Goal: Information Seeking & Learning: Check status

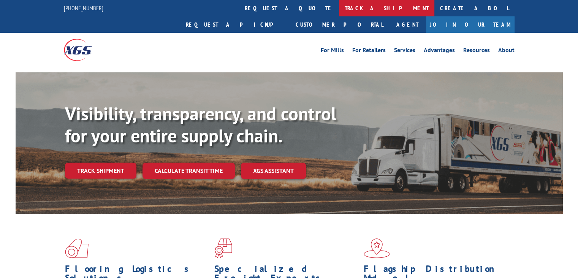
click at [339, 5] on link "track a shipment" at bounding box center [386, 8] width 95 height 16
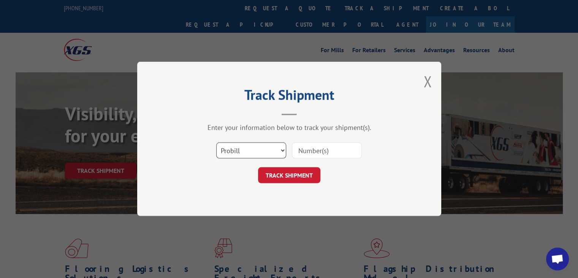
click at [270, 155] on select "Select category... Probill BOL PO" at bounding box center [251, 151] width 70 height 16
select select "bol"
click at [216, 143] on select "Select category... Probill BOL PO" at bounding box center [251, 151] width 70 height 16
click at [354, 149] on input at bounding box center [327, 151] width 70 height 16
paste input "6013891"
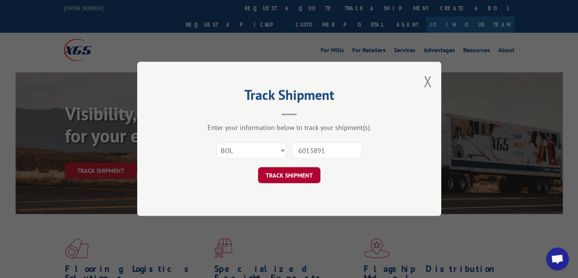
type input "6013891"
drag, startPoint x: 289, startPoint y: 174, endPoint x: 289, endPoint y: 160, distance: 13.3
click at [289, 174] on button "TRACK SHIPMENT" at bounding box center [289, 175] width 62 height 16
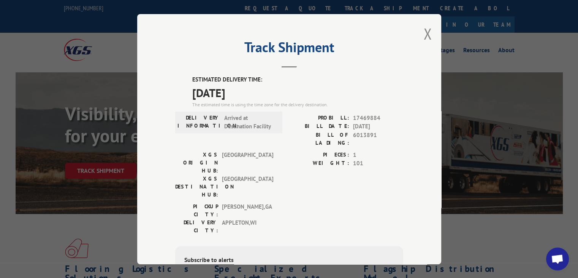
drag, startPoint x: 419, startPoint y: 31, endPoint x: 416, endPoint y: 35, distance: 4.9
click at [419, 31] on div "Track Shipment ESTIMATED DELIVERY TIME: [DATE] The estimated time is using the …" at bounding box center [289, 139] width 304 height 250
drag, startPoint x: 424, startPoint y: 35, endPoint x: 418, endPoint y: 43, distance: 9.6
click at [424, 35] on button "Close modal" at bounding box center [428, 34] width 8 height 20
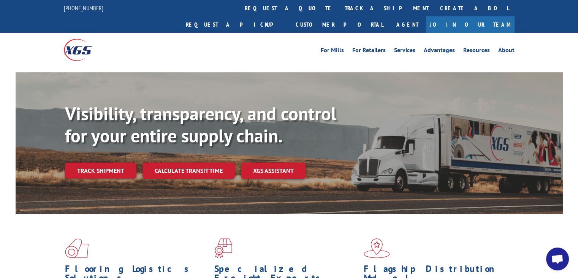
click at [339, 8] on link "track a shipment" at bounding box center [386, 8] width 95 height 16
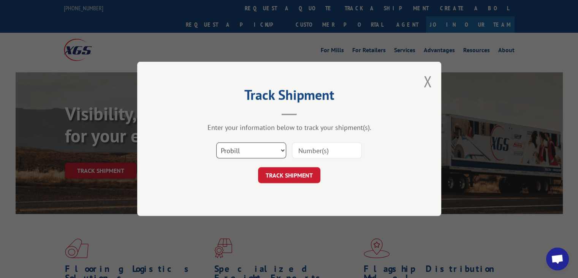
click at [273, 156] on select "Select category... Probill BOL PO" at bounding box center [251, 151] width 70 height 16
select select "bol"
click at [216, 143] on select "Select category... Probill BOL PO" at bounding box center [251, 151] width 70 height 16
click at [348, 151] on input at bounding box center [327, 151] width 70 height 16
paste input "6009996"
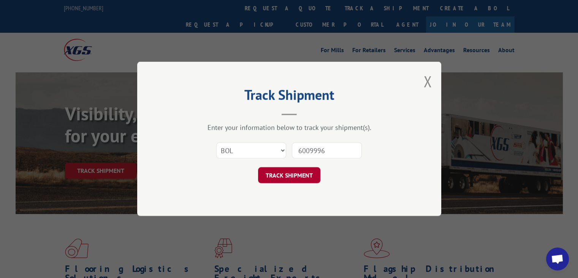
type input "6009996"
click at [314, 171] on button "TRACK SHIPMENT" at bounding box center [289, 175] width 62 height 16
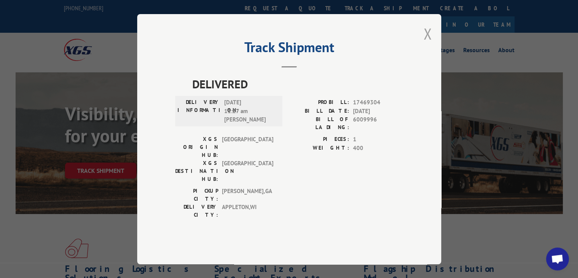
click at [425, 44] on button "Close modal" at bounding box center [428, 34] width 8 height 20
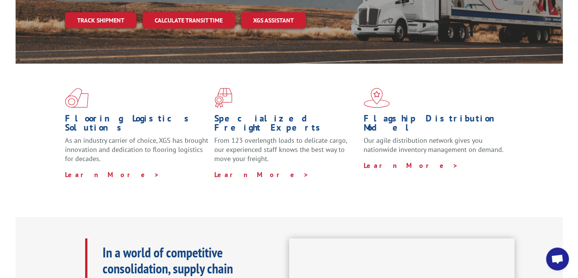
scroll to position [76, 0]
